Goal: Navigation & Orientation: Understand site structure

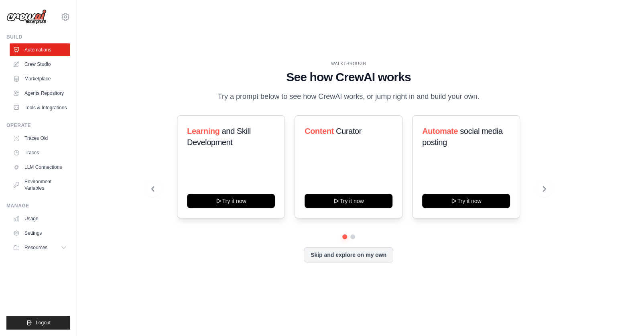
click at [153, 272] on div "WALKTHROUGH See how [PERSON_NAME] works Try a prompt below to see how [PERSON_N…" at bounding box center [349, 168] width 414 height 214
click at [160, 74] on h1 "See how CrewAI works" at bounding box center [348, 77] width 395 height 14
click at [58, 70] on link "Crew Studio" at bounding box center [40, 64] width 61 height 13
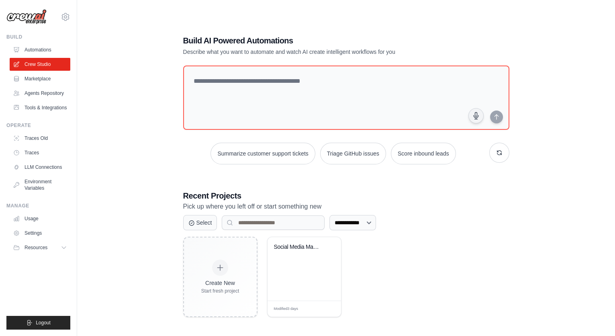
click at [143, 107] on div "**********" at bounding box center [346, 176] width 512 height 336
click at [65, 84] on link "Marketplace" at bounding box center [40, 78] width 61 height 13
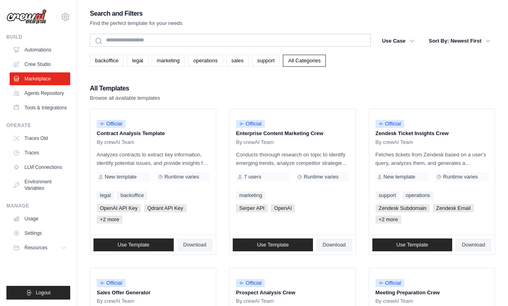
drag, startPoint x: 292, startPoint y: 94, endPoint x: 305, endPoint y: 92, distance: 13.3
click at [292, 94] on div "All Templates Browse all available templates" at bounding box center [293, 92] width 406 height 19
